Goal: Information Seeking & Learning: Learn about a topic

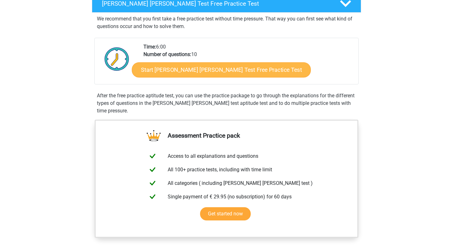
scroll to position [110, 0]
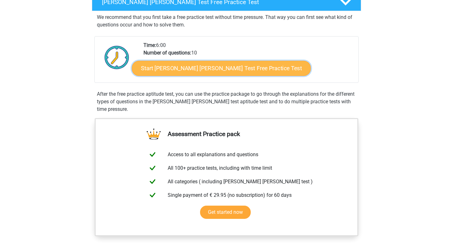
click at [190, 76] on link "Start Watson Glaser Test Free Practice Test" at bounding box center [221, 68] width 179 height 15
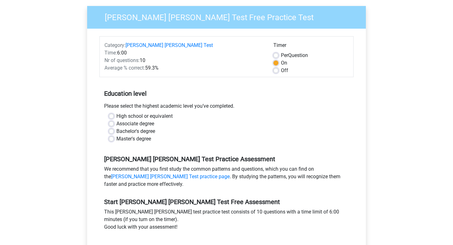
scroll to position [53, 0]
click at [281, 74] on label "Off" at bounding box center [284, 70] width 7 height 8
click at [274, 73] on input "Off" at bounding box center [275, 69] width 5 height 6
radio input "true"
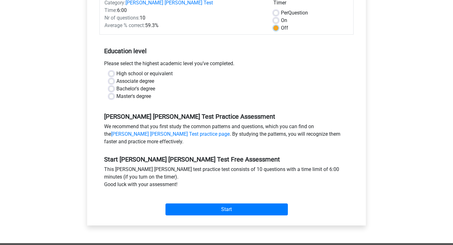
scroll to position [99, 0]
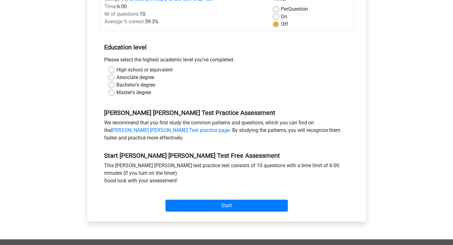
click at [116, 74] on label "High school or equivalent" at bounding box center [144, 70] width 56 height 8
click at [114, 72] on input "High school or equivalent" at bounding box center [111, 69] width 5 height 6
radio input "true"
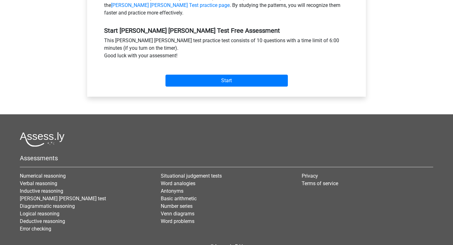
scroll to position [222, 0]
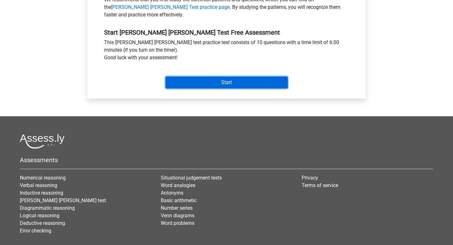
click at [227, 88] on input "Start" at bounding box center [226, 82] width 122 height 12
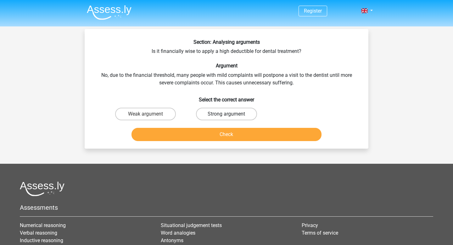
click at [226, 120] on label "Strong argument" at bounding box center [226, 113] width 61 height 13
click at [226, 118] on input "Strong argument" at bounding box center [228, 116] width 4 height 4
radio input "true"
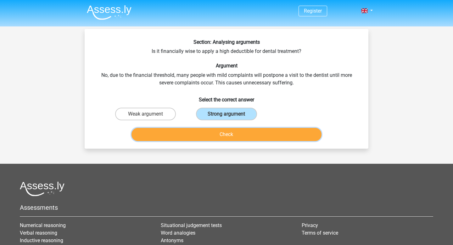
click at [231, 141] on button "Check" at bounding box center [226, 134] width 190 height 13
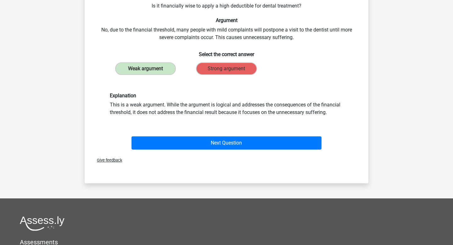
scroll to position [49, 0]
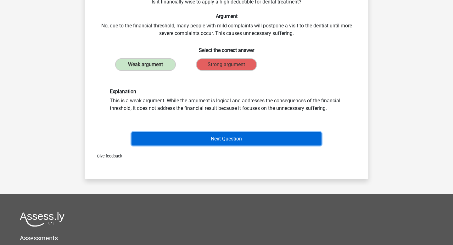
click at [218, 145] on button "Next Question" at bounding box center [226, 138] width 190 height 13
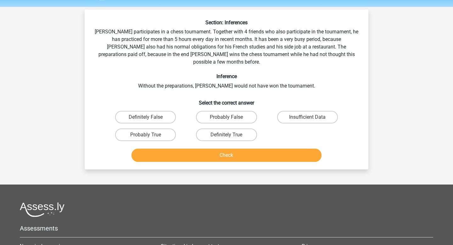
scroll to position [21, 0]
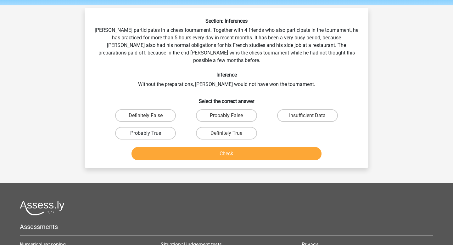
click at [159, 139] on label "Probably True" at bounding box center [145, 133] width 61 height 13
click at [150, 137] on input "Probably True" at bounding box center [148, 135] width 4 height 4
radio input "true"
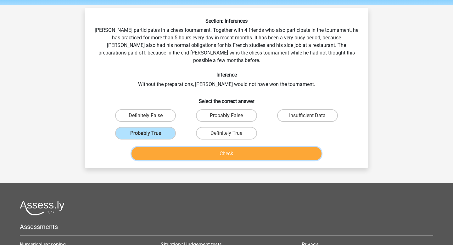
click at [200, 160] on button "Check" at bounding box center [226, 153] width 190 height 13
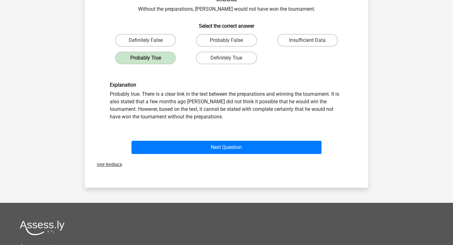
scroll to position [98, 0]
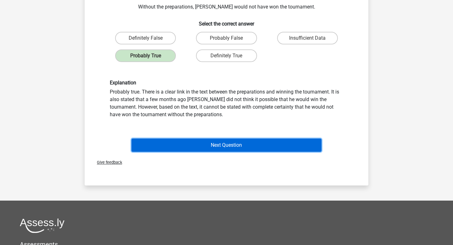
click at [187, 151] on button "Next Question" at bounding box center [226, 144] width 190 height 13
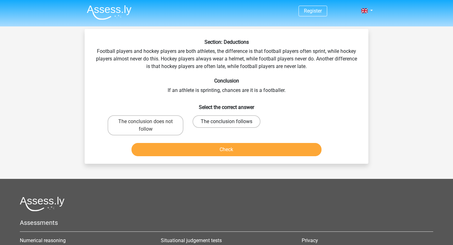
scroll to position [1, 0]
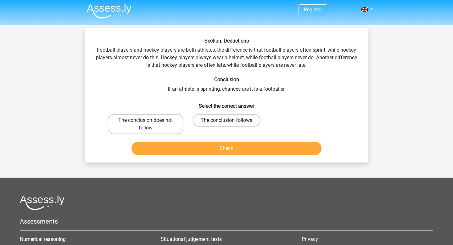
click at [231, 126] on label "The conclusion follows" at bounding box center [226, 120] width 68 height 13
click at [230, 124] on input "The conclusion follows" at bounding box center [228, 122] width 4 height 4
radio input "true"
click at [234, 155] on button "Check" at bounding box center [226, 147] width 190 height 13
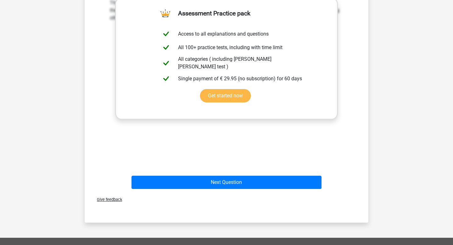
scroll to position [169, 0]
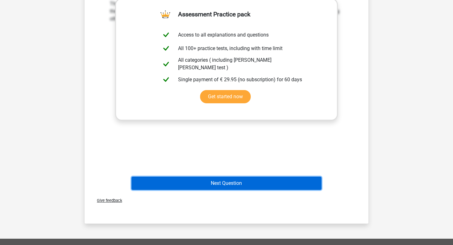
click at [235, 190] on button "Next Question" at bounding box center [226, 182] width 190 height 13
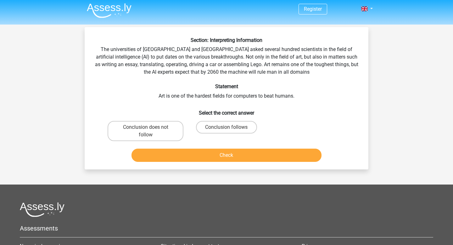
scroll to position [0, 0]
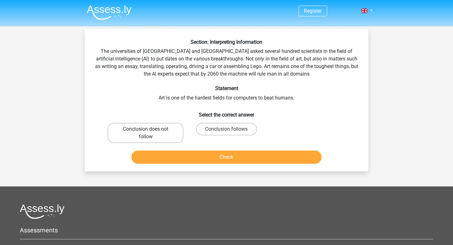
click at [166, 143] on label "Conclusion does not follow" at bounding box center [145, 133] width 76 height 20
click at [150, 133] on input "Conclusion does not follow" at bounding box center [148, 131] width 4 height 4
radio input "true"
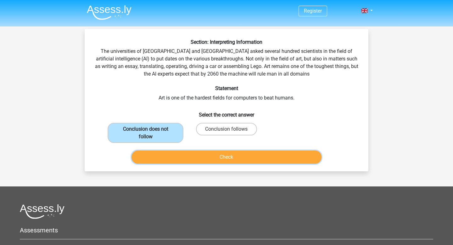
click at [191, 163] on button "Check" at bounding box center [226, 156] width 190 height 13
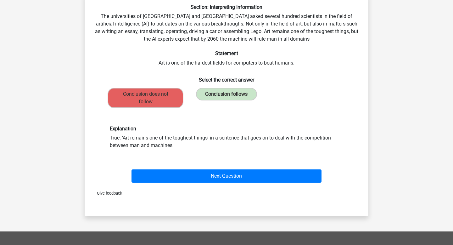
scroll to position [37, 0]
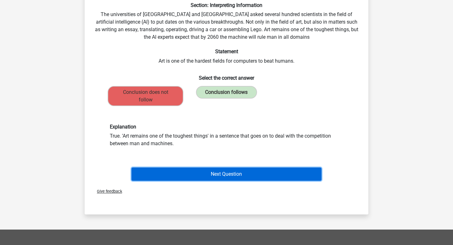
click at [196, 180] on button "Next Question" at bounding box center [226, 173] width 190 height 13
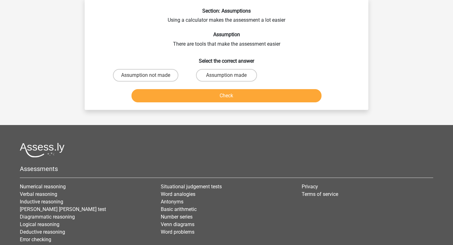
scroll to position [0, 0]
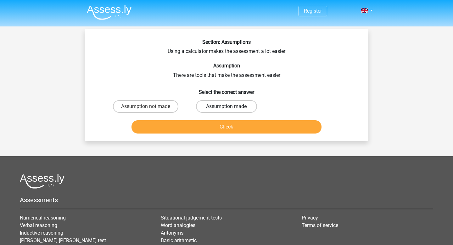
click at [249, 113] on label "Assumption made" at bounding box center [226, 106] width 61 height 13
click at [230, 110] on input "Assumption made" at bounding box center [228, 108] width 4 height 4
radio input "true"
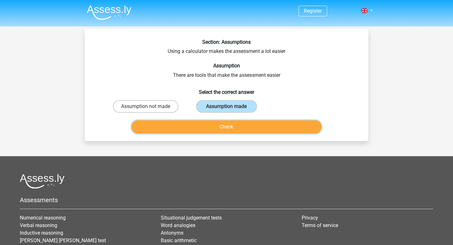
click at [245, 133] on button "Check" at bounding box center [226, 126] width 190 height 13
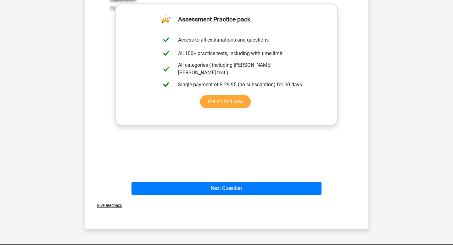
scroll to position [141, 0]
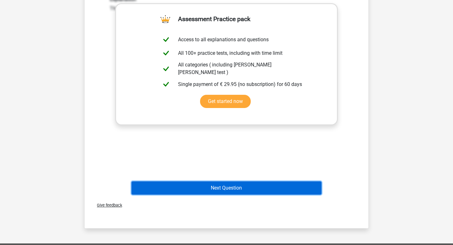
click at [237, 194] on button "Next Question" at bounding box center [226, 187] width 190 height 13
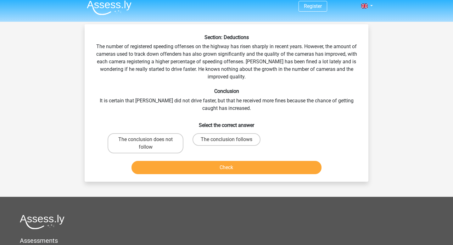
scroll to position [0, 0]
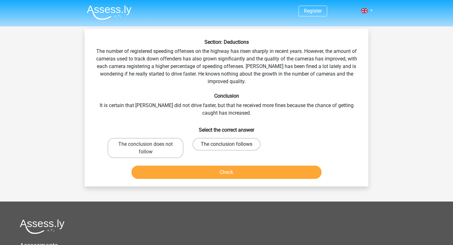
click at [217, 150] on label "The conclusion follows" at bounding box center [226, 144] width 68 height 13
click at [226, 148] on input "The conclusion follows" at bounding box center [228, 146] width 4 height 4
radio input "true"
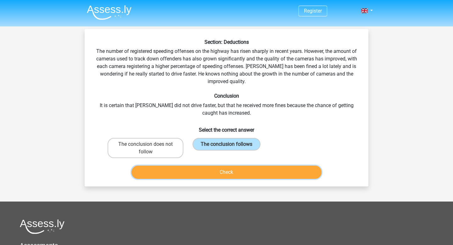
click at [229, 179] on button "Check" at bounding box center [226, 171] width 190 height 13
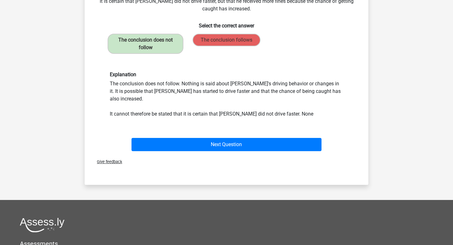
scroll to position [102, 0]
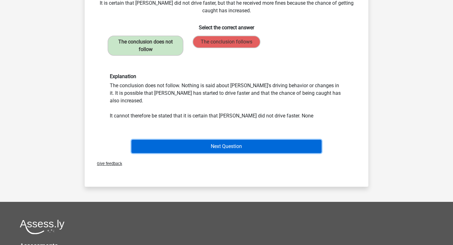
click at [229, 153] on button "Next Question" at bounding box center [226, 146] width 190 height 13
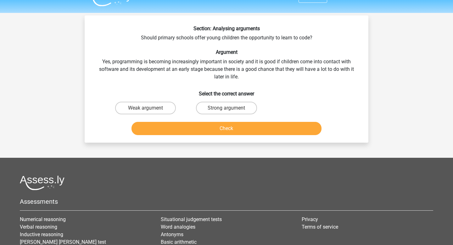
scroll to position [13, 0]
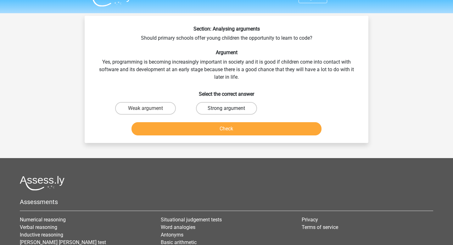
click at [224, 114] on label "Strong argument" at bounding box center [226, 108] width 61 height 13
click at [226, 112] on input "Strong argument" at bounding box center [228, 110] width 4 height 4
radio input "true"
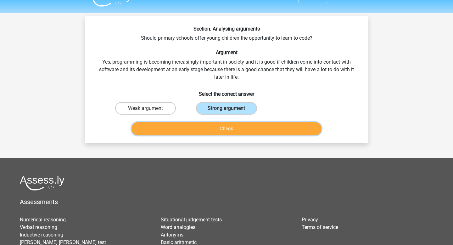
click at [226, 135] on button "Check" at bounding box center [226, 128] width 190 height 13
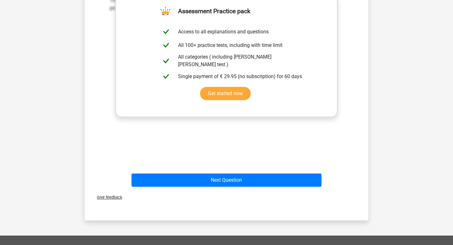
scroll to position [172, 0]
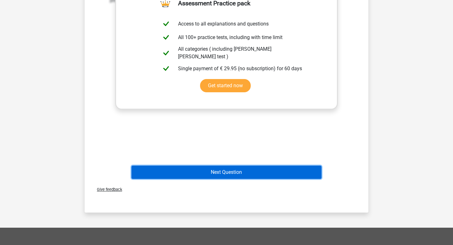
click at [266, 179] on button "Next Question" at bounding box center [226, 171] width 190 height 13
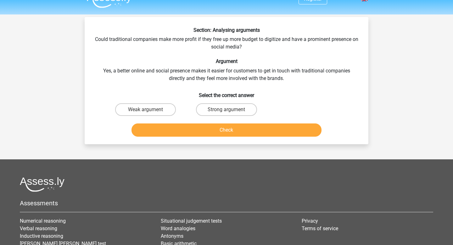
scroll to position [0, 0]
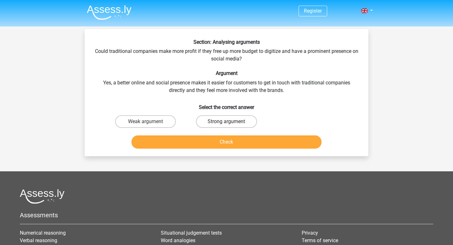
click at [240, 128] on label "Strong argument" at bounding box center [226, 121] width 61 height 13
click at [230, 125] on input "Strong argument" at bounding box center [228, 123] width 4 height 4
radio input "true"
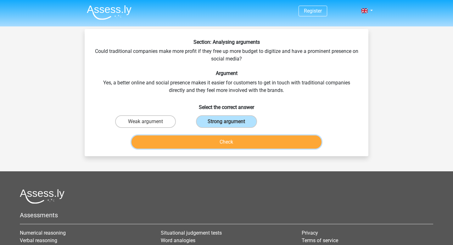
click at [239, 148] on button "Check" at bounding box center [226, 141] width 190 height 13
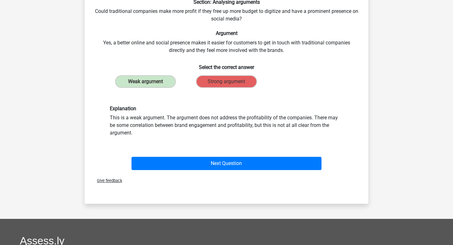
scroll to position [41, 0]
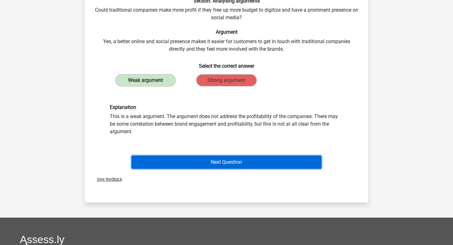
click at [238, 168] on button "Next Question" at bounding box center [226, 161] width 190 height 13
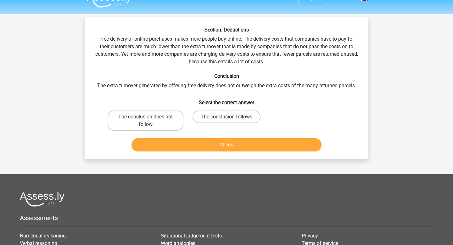
scroll to position [13, 0]
click at [160, 130] on label "The conclusion does not follow" at bounding box center [145, 120] width 76 height 20
click at [150, 120] on input "The conclusion does not follow" at bounding box center [148, 118] width 4 height 4
radio input "true"
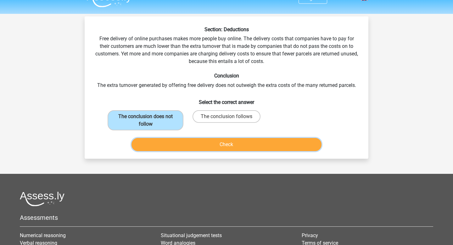
click at [201, 151] on button "Check" at bounding box center [226, 144] width 190 height 13
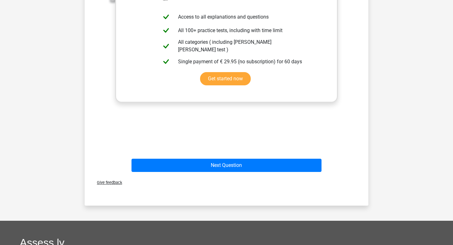
scroll to position [206, 0]
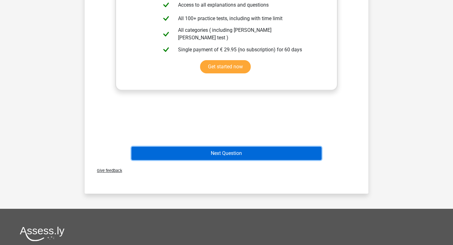
click at [249, 160] on button "Next Question" at bounding box center [226, 152] width 190 height 13
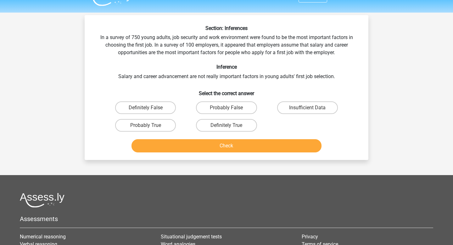
scroll to position [0, 0]
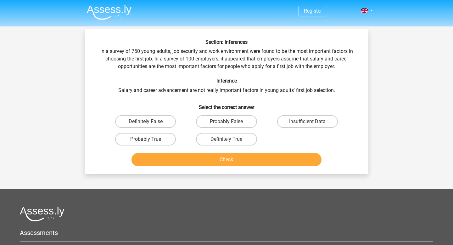
click at [166, 145] on label "Probably True" at bounding box center [145, 139] width 61 height 13
click at [150, 143] on input "Probably True" at bounding box center [148, 141] width 4 height 4
radio input "true"
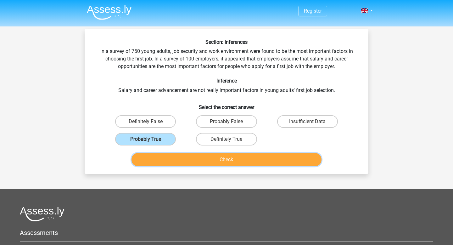
click at [196, 166] on button "Check" at bounding box center [226, 159] width 190 height 13
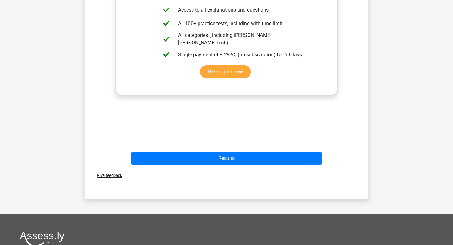
scroll to position [203, 0]
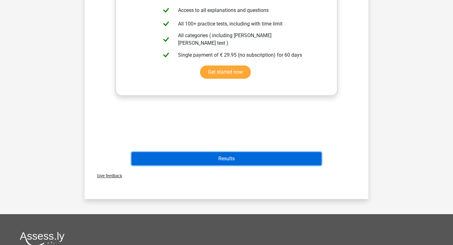
click at [196, 165] on button "Results" at bounding box center [226, 158] width 190 height 13
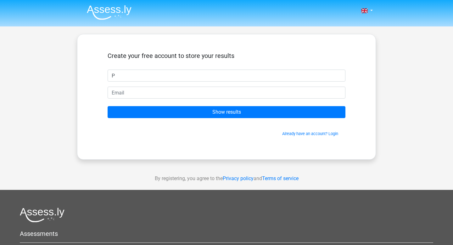
type input "Priyanka"
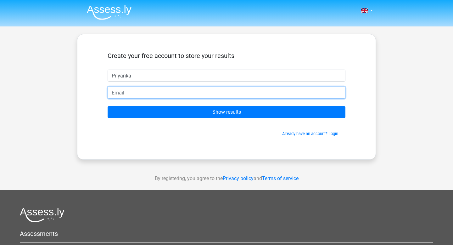
click at [150, 98] on input "email" at bounding box center [226, 92] width 238 height 12
type input "priyanka050307@gmail.com"
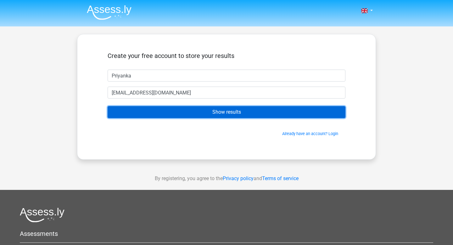
click at [169, 118] on input "Show results" at bounding box center [226, 112] width 238 height 12
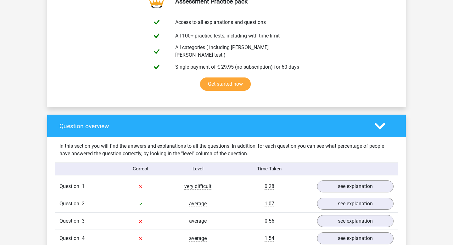
scroll to position [295, 0]
